Goal: Contribute content

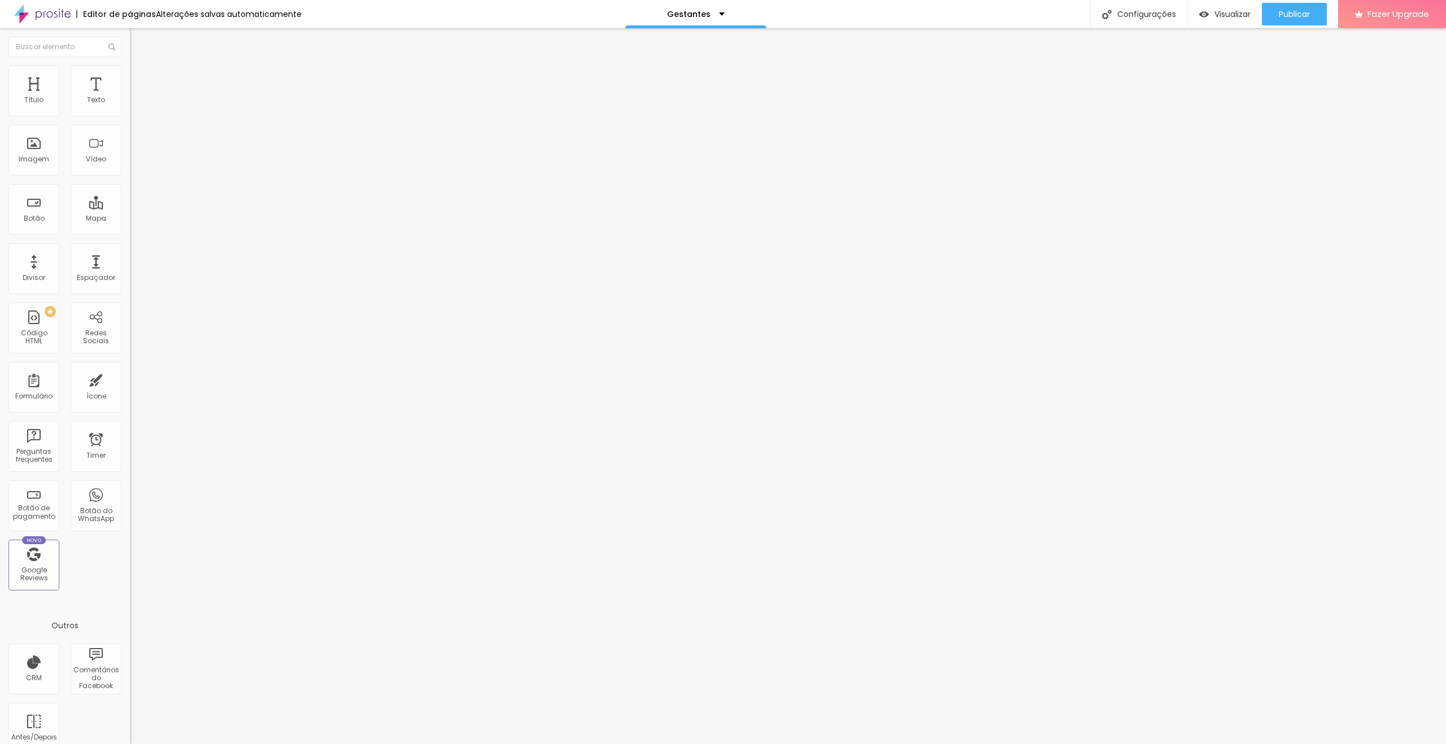
click at [130, 97] on span "Trocar imagem" at bounding box center [161, 93] width 62 height 10
click at [1286, 15] on span "Publicar" at bounding box center [1294, 14] width 31 height 9
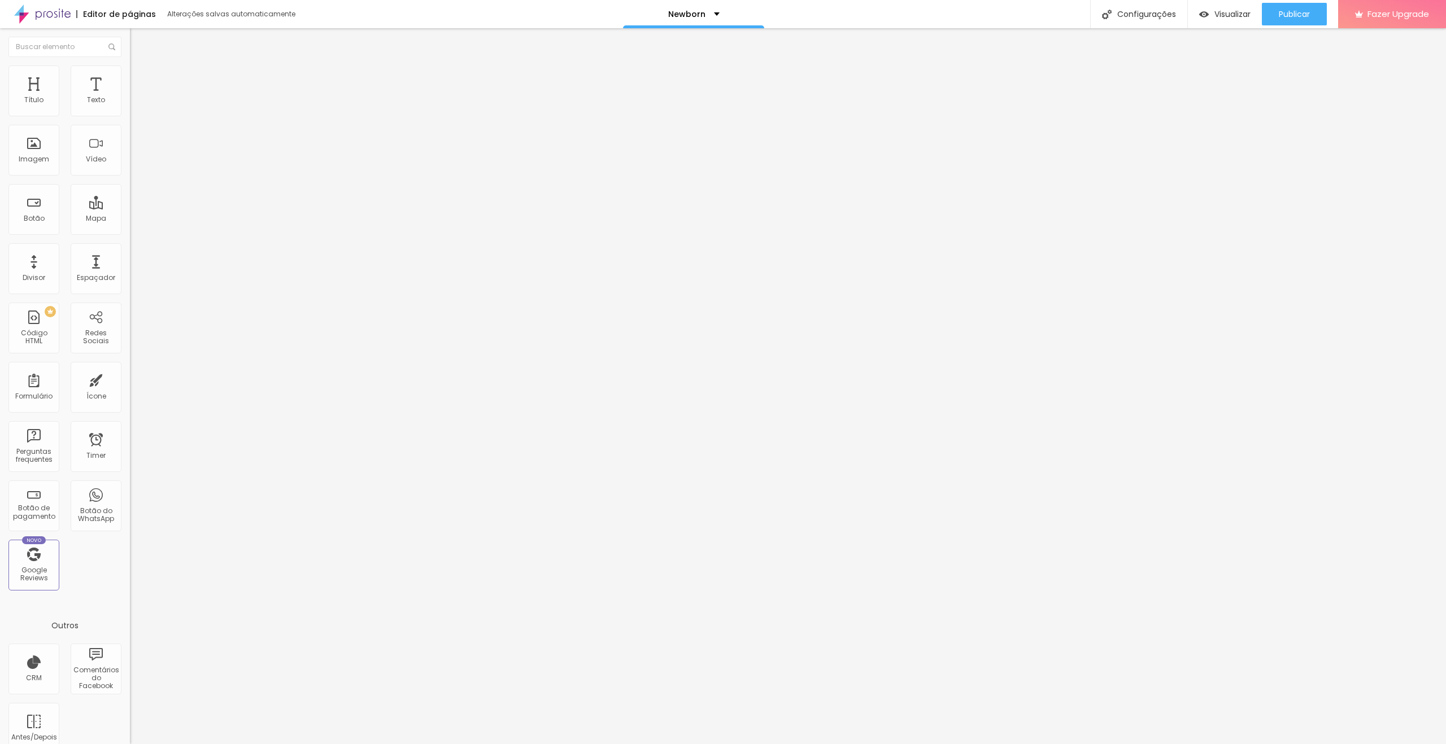
click at [130, 97] on span "Trocar imagem" at bounding box center [161, 93] width 62 height 10
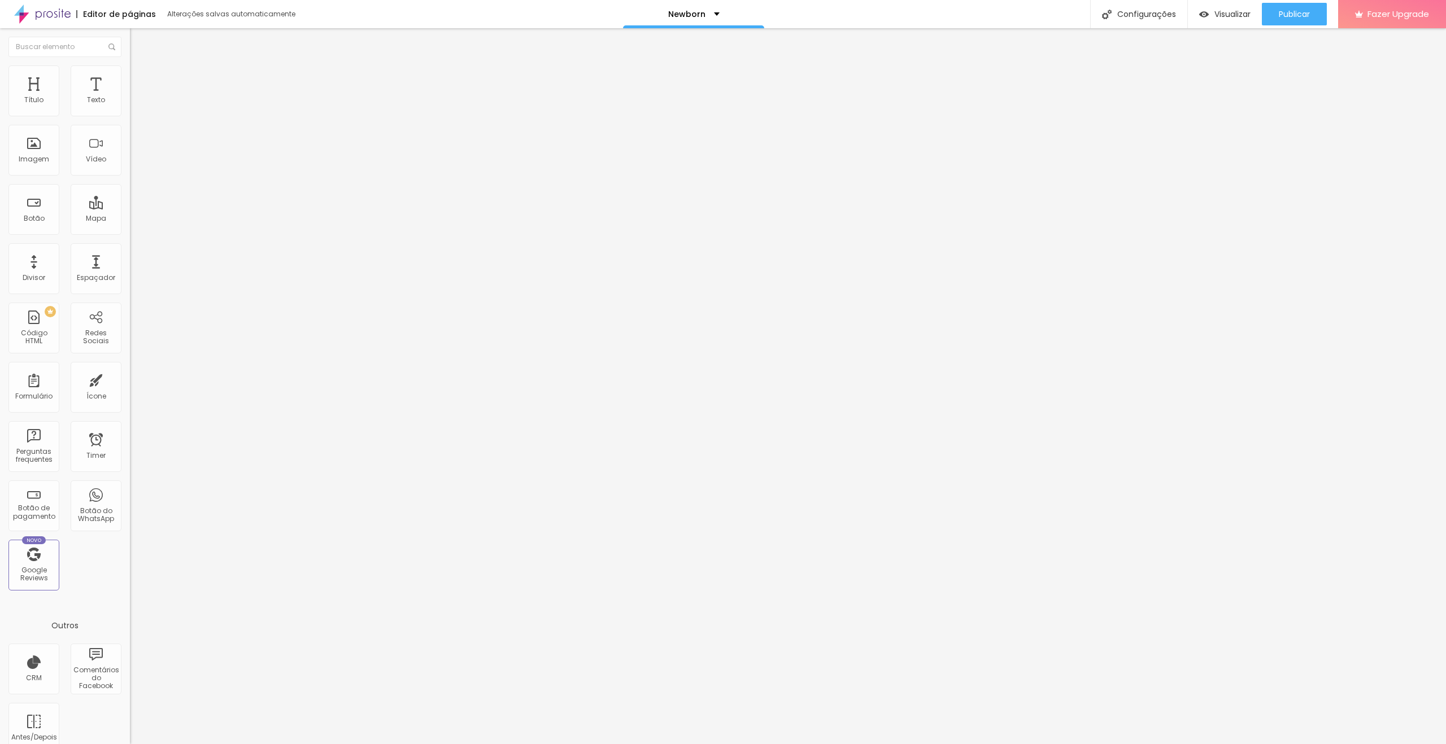
click at [130, 97] on span "Trocar imagem" at bounding box center [161, 93] width 62 height 10
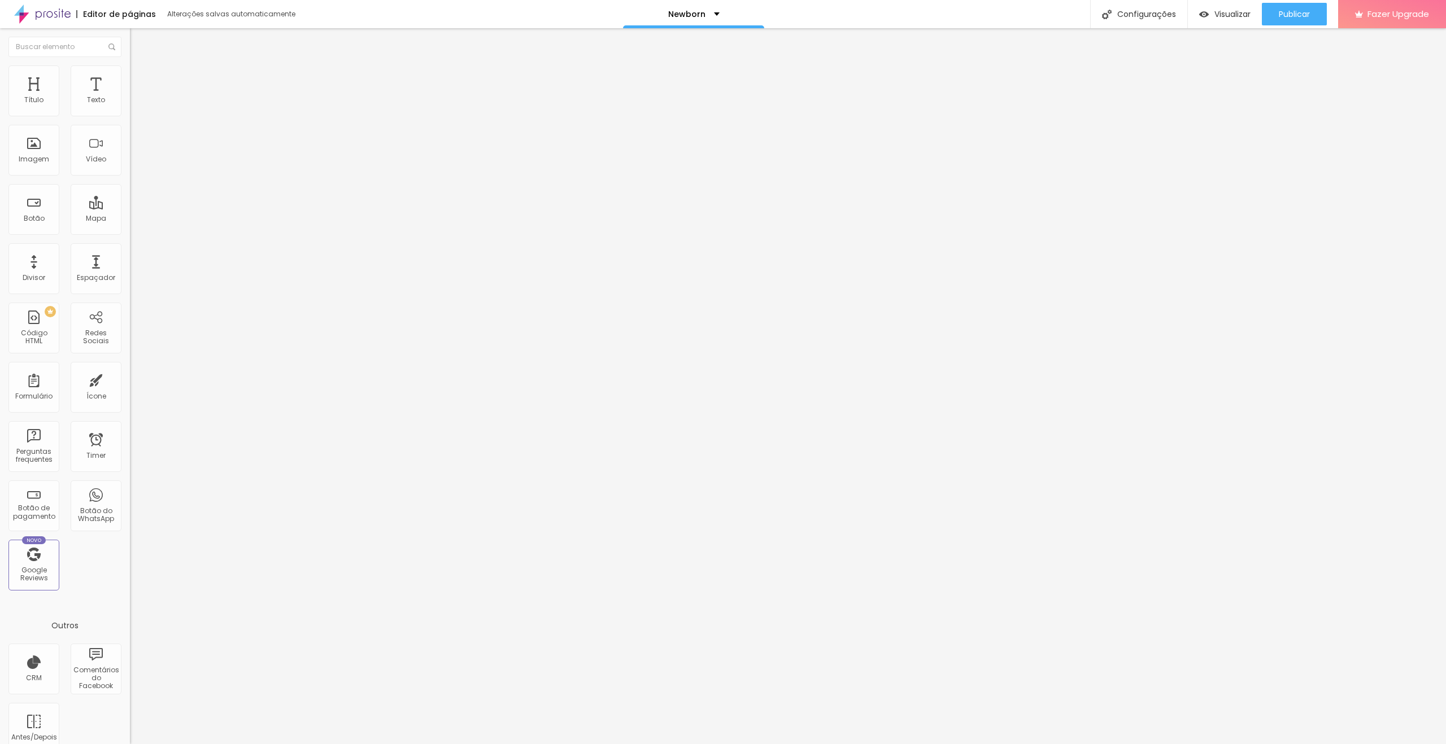
click at [1306, 21] on div "Publicar" at bounding box center [1294, 14] width 31 height 23
click at [1293, 14] on span "Publicar" at bounding box center [1294, 14] width 31 height 9
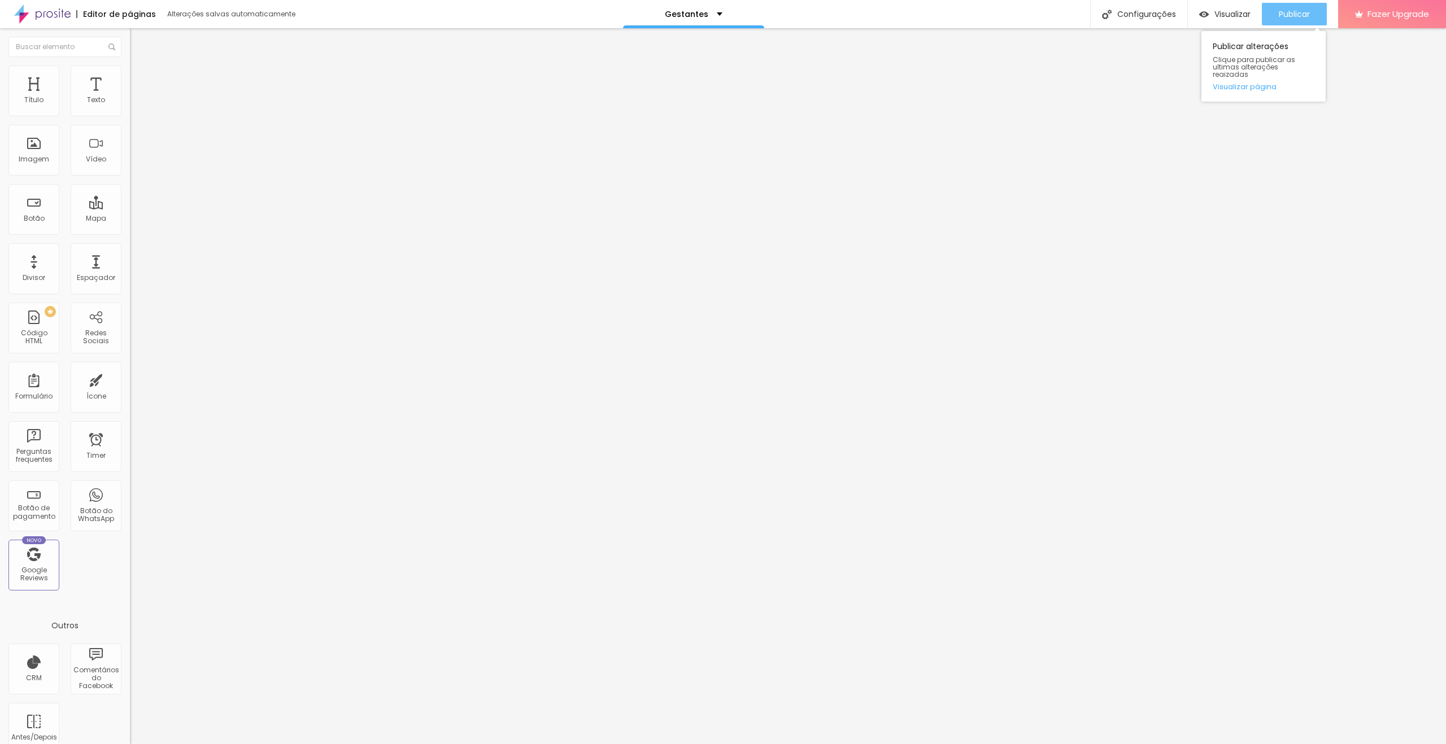
click at [1282, 18] on span "Publicar" at bounding box center [1294, 14] width 31 height 9
click at [1288, 16] on span "Publicar" at bounding box center [1294, 14] width 31 height 9
drag, startPoint x: 1290, startPoint y: 10, endPoint x: 1169, endPoint y: 1, distance: 121.8
click at [1289, 11] on span "Publicar" at bounding box center [1294, 14] width 31 height 9
click at [1315, 11] on button "Publicar" at bounding box center [1294, 14] width 65 height 23
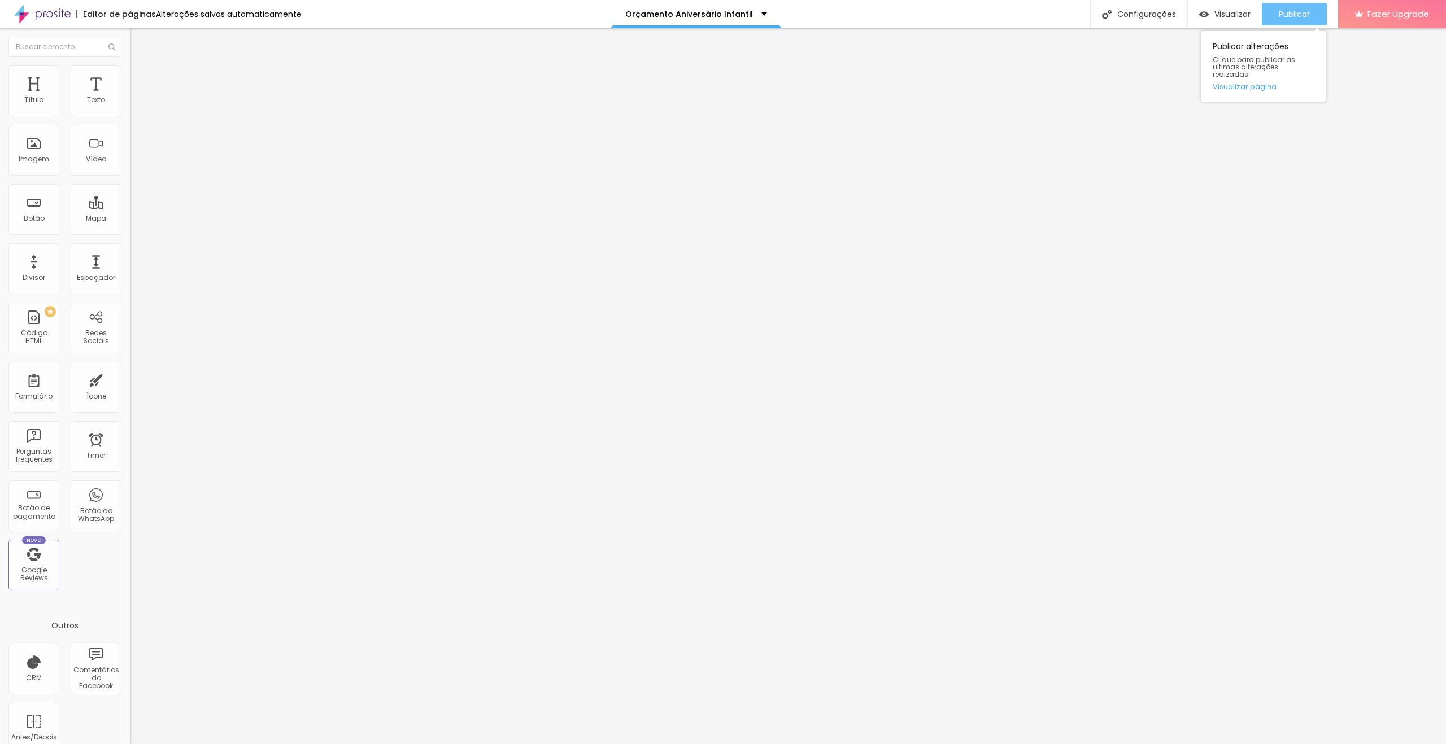
click at [1282, 19] on span "Publicar" at bounding box center [1294, 14] width 31 height 9
click at [1261, 7] on icon "button" at bounding box center [1255, 14] width 14 height 14
